Goal: Task Accomplishment & Management: Manage account settings

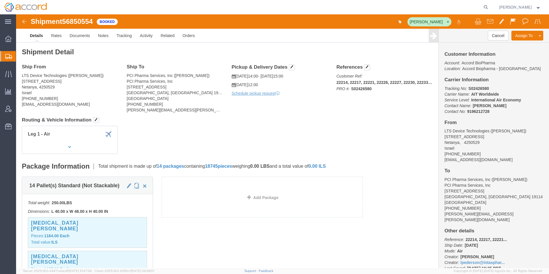
click at [7, 54] on icon at bounding box center [8, 56] width 7 height 5
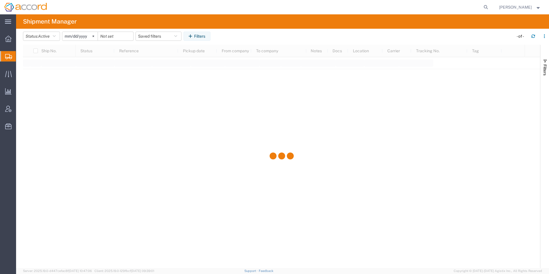
type input "[DATE]"
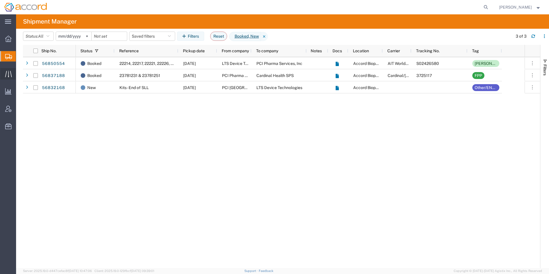
click at [6, 72] on icon at bounding box center [8, 74] width 7 height 7
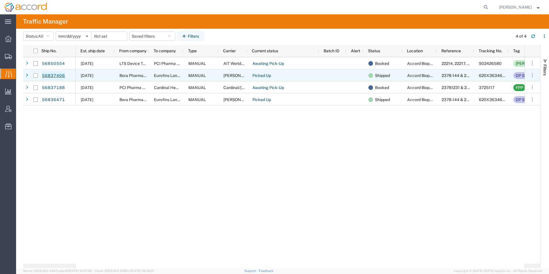
click at [59, 77] on link "56837406" at bounding box center [54, 75] width 24 height 9
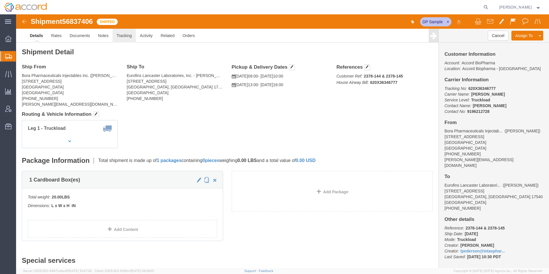
click link "Tracking"
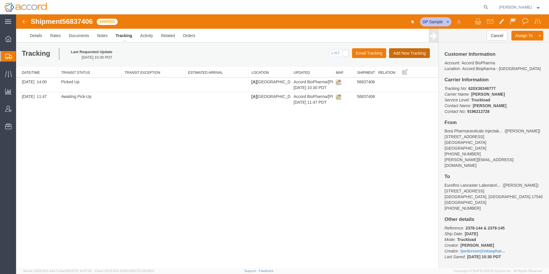
click at [404, 54] on button "Add New Tracking" at bounding box center [409, 53] width 41 height 10
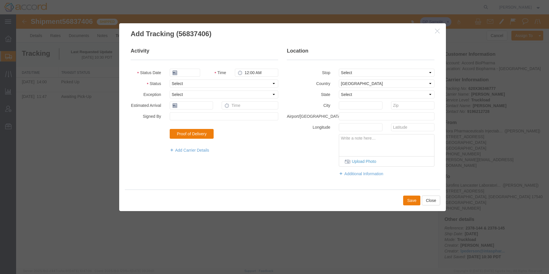
type input "[DATE]"
type input "4:00 PM"
click at [185, 83] on select "Select Arrival Notice Available Arrival Notice Imported Arrive at Delivery Loca…" at bounding box center [224, 84] width 109 height 8
select select "DELIVRED"
click at [170, 80] on select "Select Arrival Notice Available Arrival Notice Imported Arrive at Delivery Loca…" at bounding box center [224, 84] width 109 height 8
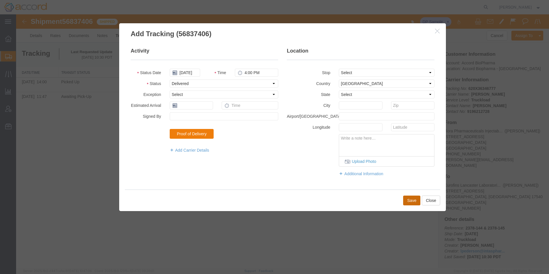
click at [412, 203] on button "Save" at bounding box center [411, 201] width 17 height 10
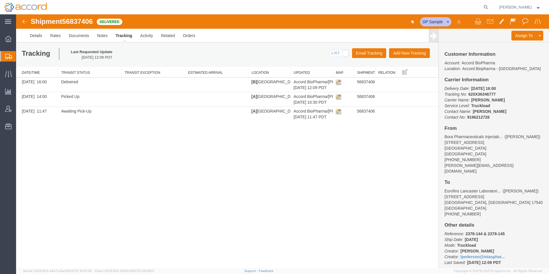
click at [0, 0] on span "Shipment Manager" at bounding box center [0, 0] width 0 height 0
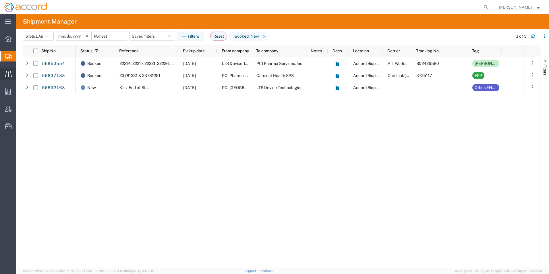
click at [8, 70] on div at bounding box center [8, 73] width 16 height 11
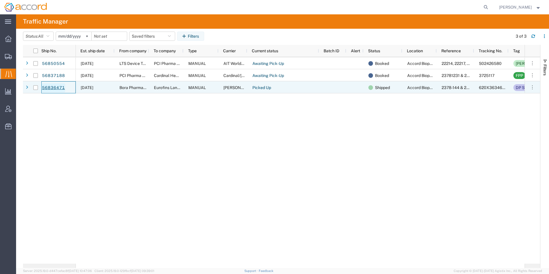
click at [55, 90] on link "56836471" at bounding box center [54, 87] width 24 height 9
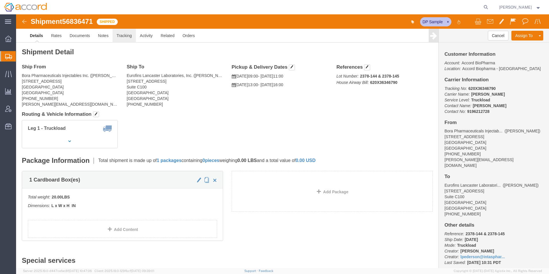
click link "Tracking"
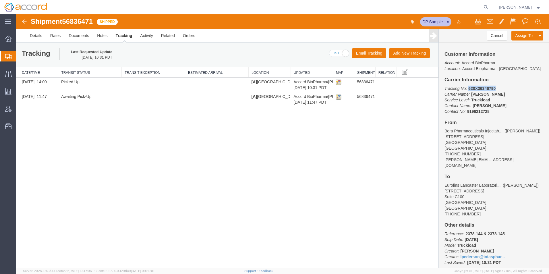
drag, startPoint x: 497, startPoint y: 89, endPoint x: 468, endPoint y: 87, distance: 28.5
click at [468, 87] on p "Tracking No: 620X36346790 Carrier Name: [PERSON_NAME] [PERSON_NAME] Service Lev…" at bounding box center [494, 100] width 99 height 29
copy b "620X36346790"
click at [405, 50] on button "Add New Tracking" at bounding box center [409, 53] width 41 height 10
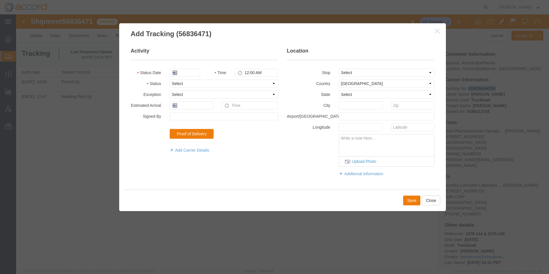
type input "[DATE]"
type input "4:00 PM"
click at [180, 83] on select "Select Arrival Notice Available Arrival Notice Imported Arrive at Delivery Loca…" at bounding box center [224, 84] width 109 height 8
select select "DELIVRED"
click at [170, 80] on select "Select Arrival Notice Available Arrival Notice Imported Arrive at Delivery Loca…" at bounding box center [224, 84] width 109 height 8
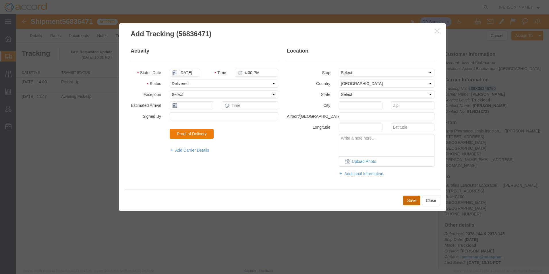
click at [414, 202] on button "Save" at bounding box center [411, 201] width 17 height 10
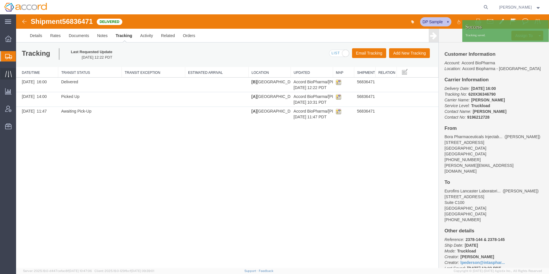
click at [9, 76] on icon at bounding box center [8, 74] width 7 height 7
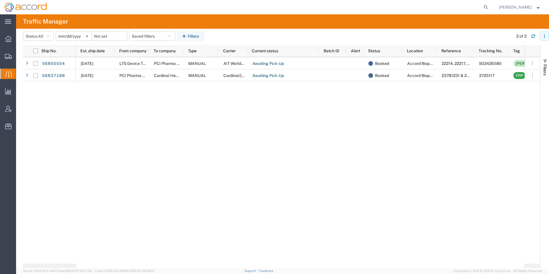
click at [548, 35] on button "button" at bounding box center [544, 36] width 9 height 9
click at [506, 74] on agx-table-column-manager-action "Manage columns" at bounding box center [515, 74] width 32 height 11
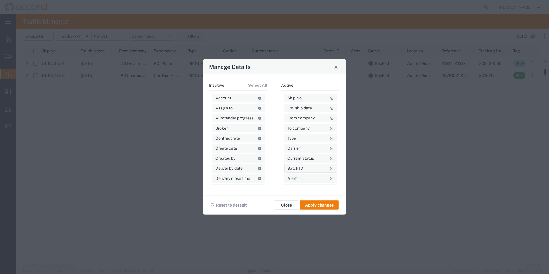
click at [330, 169] on icon at bounding box center [332, 168] width 4 height 3
click at [330, 140] on icon at bounding box center [332, 137] width 4 height 3
click at [325, 207] on button "Apply changes" at bounding box center [319, 205] width 38 height 9
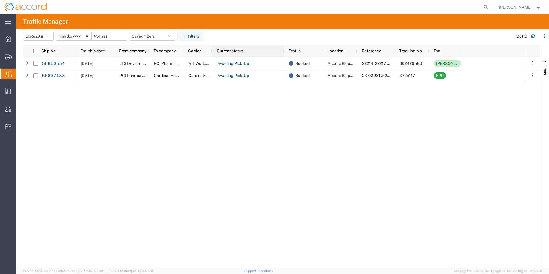
click at [213, 51] on div "Current status" at bounding box center [248, 51] width 72 height 12
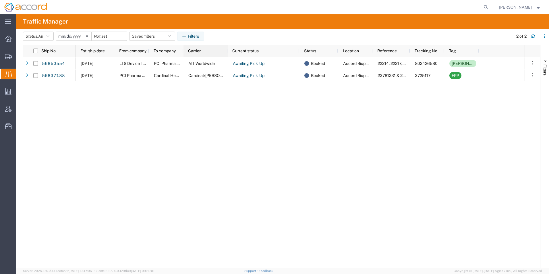
drag, startPoint x: 211, startPoint y: 51, endPoint x: 230, endPoint y: 55, distance: 19.3
click at [229, 55] on div at bounding box center [227, 51] width 2 height 12
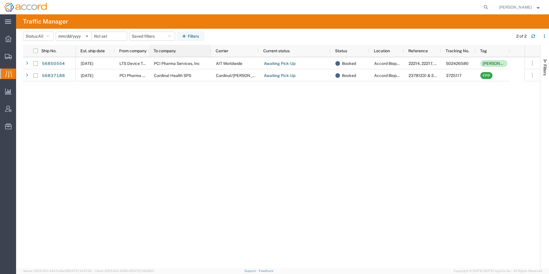
drag, startPoint x: 183, startPoint y: 50, endPoint x: 208, endPoint y: 50, distance: 25.3
click at [210, 50] on div at bounding box center [211, 51] width 2 height 12
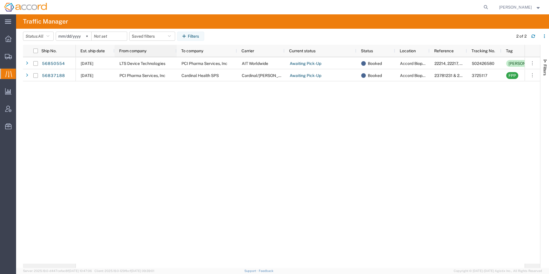
drag, startPoint x: 148, startPoint y: 51, endPoint x: 175, endPoint y: 52, distance: 27.6
click at [175, 52] on div at bounding box center [176, 51] width 2 height 12
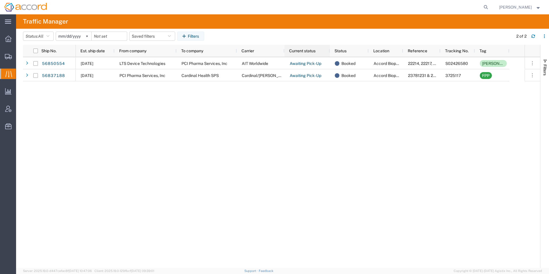
drag, startPoint x: 356, startPoint y: 52, endPoint x: 329, endPoint y: 52, distance: 26.4
click at [329, 52] on div at bounding box center [330, 51] width 2 height 12
click at [207, 144] on div "[DATE] LTS Device Technologies PCI Pharma Services, Inc AIT Worldwide Awaiting …" at bounding box center [300, 162] width 449 height 211
click at [9, 63] on ul "Overview Shipments Shipment Manager Create Shipment Create from Template Estima…" at bounding box center [8, 85] width 16 height 105
click at [9, 59] on icon at bounding box center [8, 56] width 7 height 5
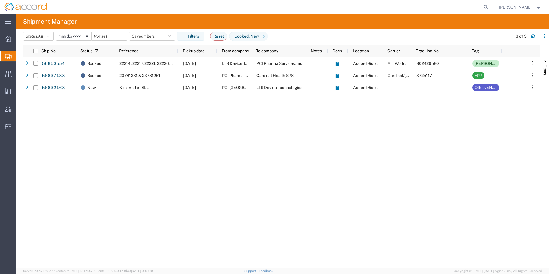
click at [0, 0] on span "Shipment Manager" at bounding box center [0, 0] width 0 height 0
click at [5, 73] on icon at bounding box center [8, 74] width 7 height 7
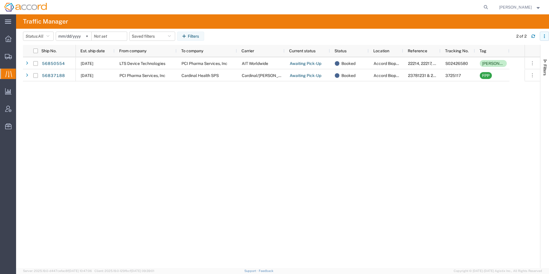
click at [544, 37] on icon "button" at bounding box center [545, 36] width 4 height 4
click at [511, 73] on agx-table-column-manager-action "Manage columns" at bounding box center [515, 74] width 32 height 11
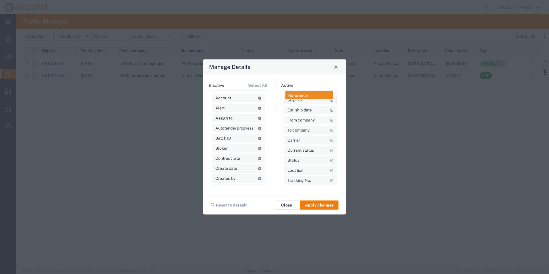
drag, startPoint x: 299, startPoint y: 179, endPoint x: 300, endPoint y: 96, distance: 83.3
click at [317, 209] on button "Apply changes" at bounding box center [319, 205] width 38 height 9
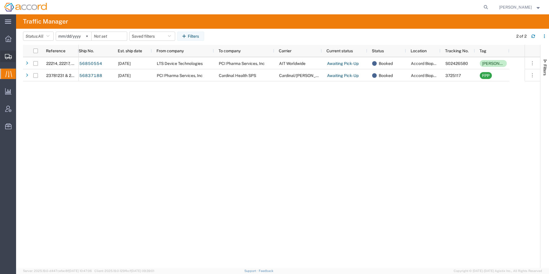
click at [0, 0] on span "Shipment Manager" at bounding box center [0, 0] width 0 height 0
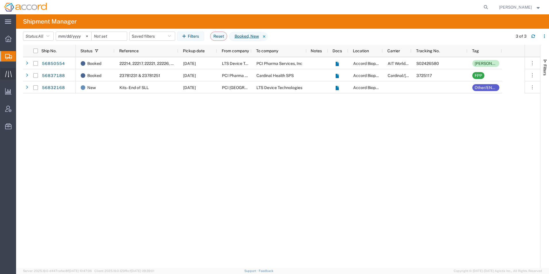
click at [13, 71] on div at bounding box center [8, 73] width 16 height 11
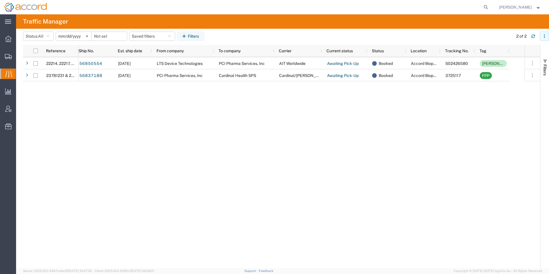
click at [542, 38] on button "button" at bounding box center [544, 36] width 9 height 9
click at [516, 74] on agx-table-column-manager-action "Manage columns" at bounding box center [515, 74] width 32 height 11
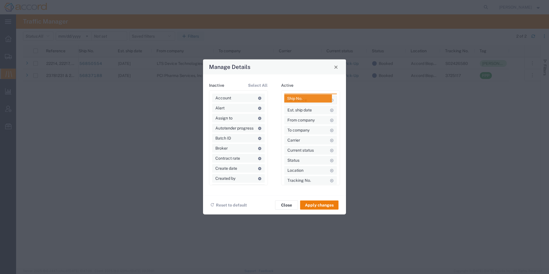
drag, startPoint x: 299, startPoint y: 106, endPoint x: 299, endPoint y: 96, distance: 10.3
click at [325, 206] on button "Apply changes" at bounding box center [319, 205] width 38 height 9
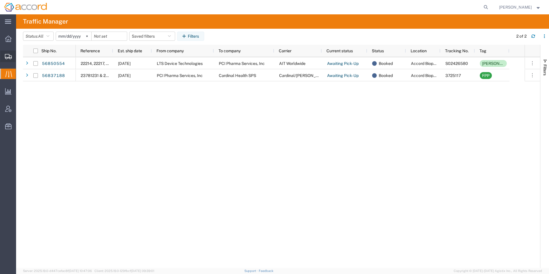
click at [8, 59] on div at bounding box center [8, 56] width 16 height 11
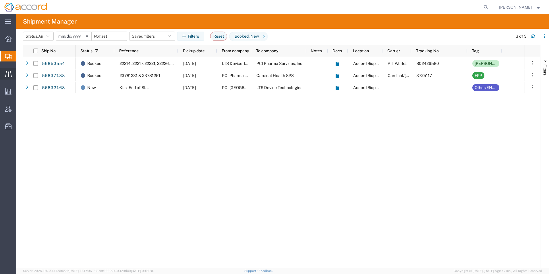
click at [12, 73] on div at bounding box center [8, 73] width 16 height 11
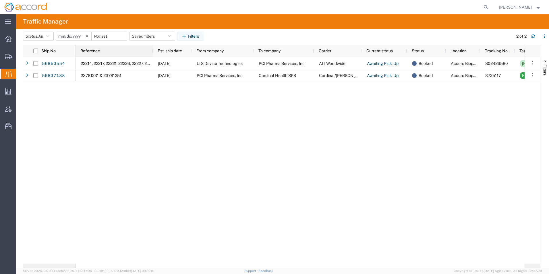
drag, startPoint x: 112, startPoint y: 53, endPoint x: 152, endPoint y: 57, distance: 40.1
click at [152, 57] on div at bounding box center [153, 51] width 2 height 12
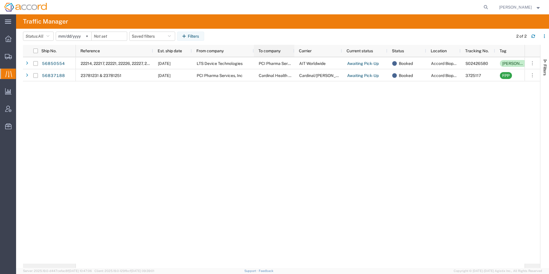
drag, startPoint x: 314, startPoint y: 52, endPoint x: 297, endPoint y: 55, distance: 16.7
click at [295, 55] on div at bounding box center [294, 51] width 2 height 12
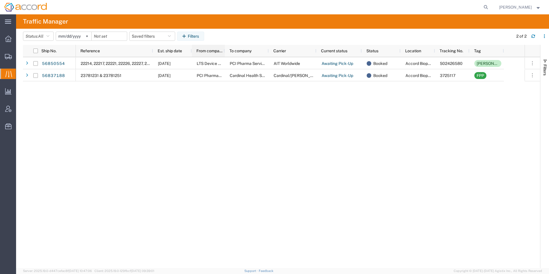
drag, startPoint x: 253, startPoint y: 51, endPoint x: 224, endPoint y: 51, distance: 29.0
click at [224, 51] on div at bounding box center [224, 51] width 2 height 12
click at [190, 51] on div "Est. ship date" at bounding box center [172, 51] width 39 height 12
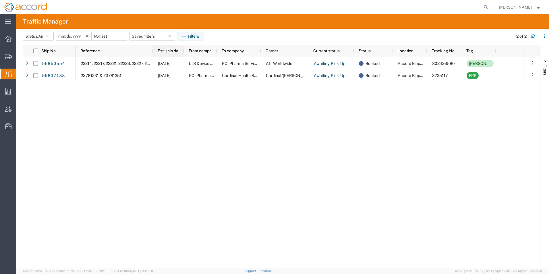
drag, startPoint x: 191, startPoint y: 51, endPoint x: 183, endPoint y: 51, distance: 7.8
click at [183, 51] on div at bounding box center [184, 51] width 2 height 12
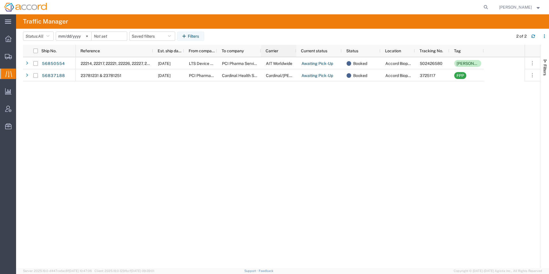
drag, startPoint x: 307, startPoint y: 51, endPoint x: 295, endPoint y: 53, distance: 12.6
click at [295, 53] on div at bounding box center [296, 51] width 2 height 12
drag, startPoint x: 449, startPoint y: 49, endPoint x: 454, endPoint y: 51, distance: 4.9
click at [454, 51] on div at bounding box center [454, 51] width 2 height 12
drag, startPoint x: 414, startPoint y: 51, endPoint x: 420, endPoint y: 54, distance: 6.6
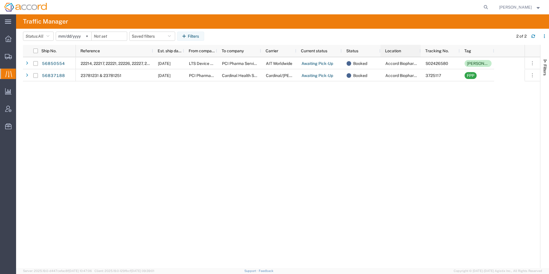
click at [420, 54] on div at bounding box center [420, 51] width 2 height 12
click at [0, 0] on span "Shipment Manager" at bounding box center [0, 0] width 0 height 0
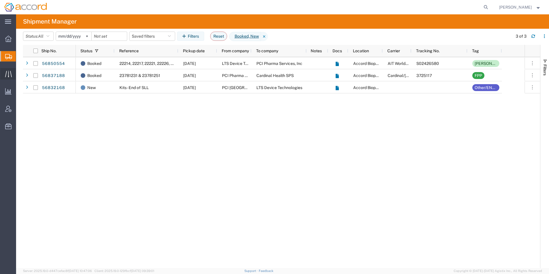
click at [15, 73] on div at bounding box center [8, 73] width 16 height 11
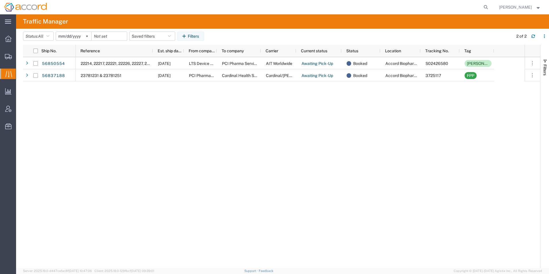
click at [5, 62] on ul "Overview Shipments Shipment Manager Create Shipment Create from Template Estima…" at bounding box center [8, 85] width 16 height 105
click at [6, 57] on icon at bounding box center [8, 56] width 7 height 5
